Goal: Task Accomplishment & Management: Manage account settings

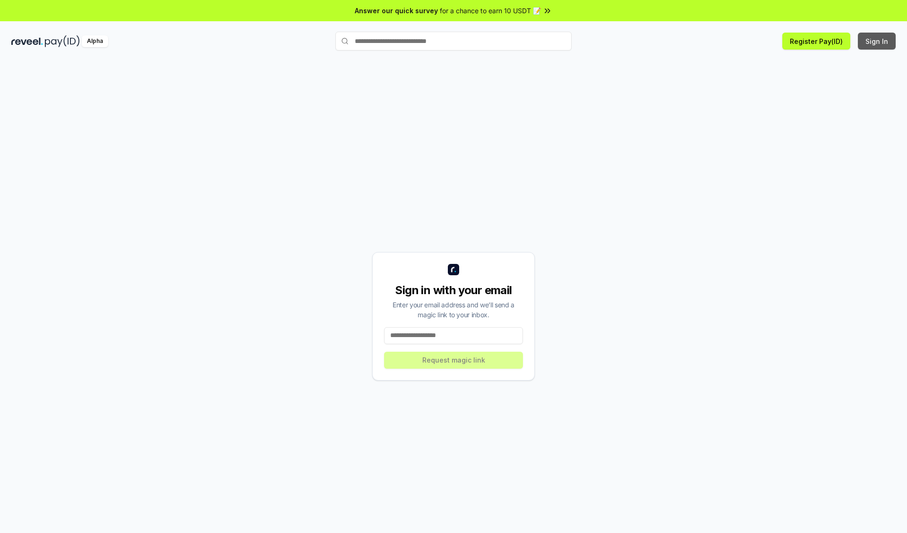
click at [877, 41] on button "Sign In" at bounding box center [877, 41] width 38 height 17
type input "**********"
click at [453, 360] on button "Request magic link" at bounding box center [453, 360] width 139 height 17
